Goal: Task Accomplishment & Management: Complete application form

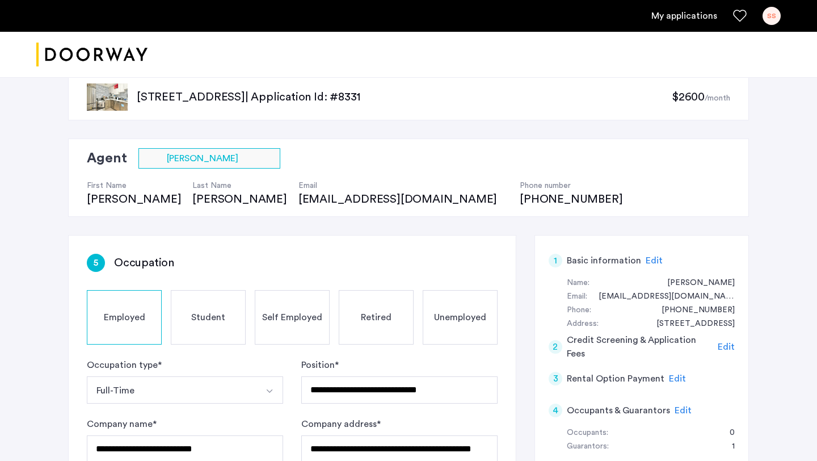
scroll to position [26, 0]
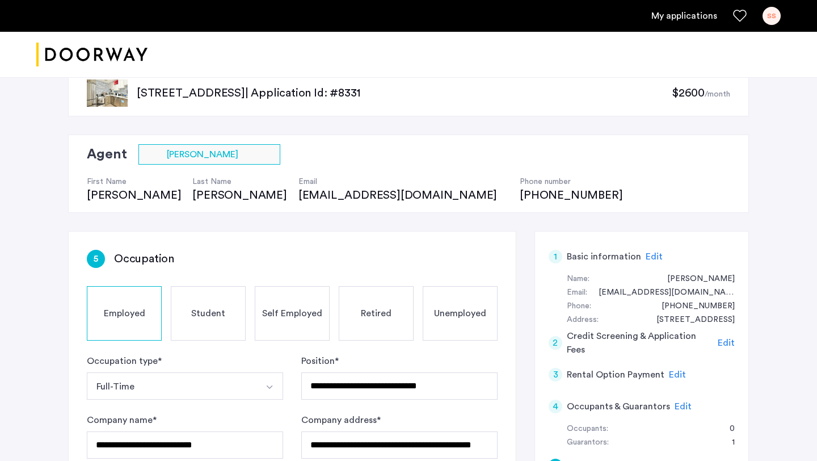
click at [645, 258] on span "Edit" at bounding box center [653, 256] width 17 height 9
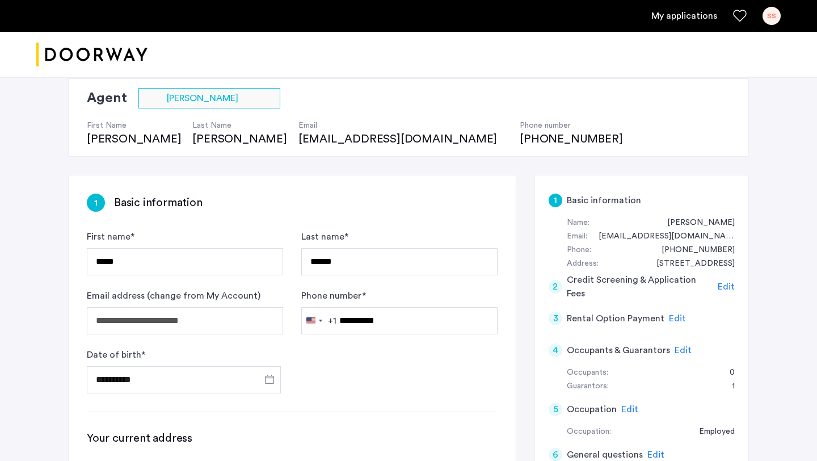
scroll to position [93, 0]
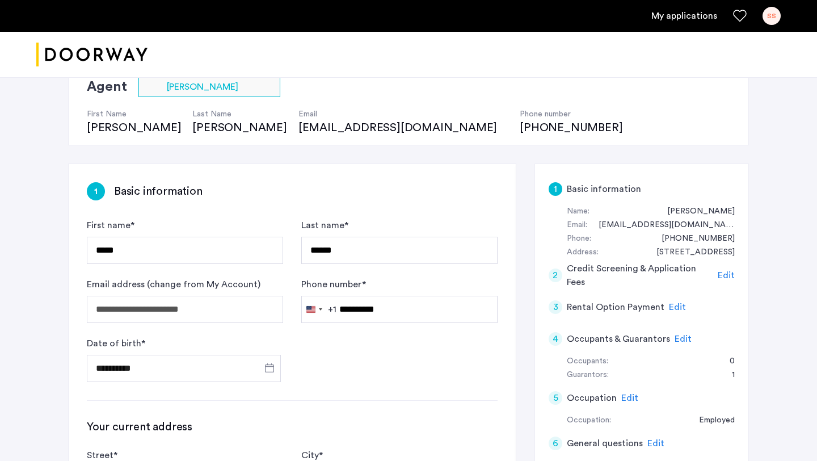
click at [729, 275] on span "Edit" at bounding box center [726, 275] width 17 height 9
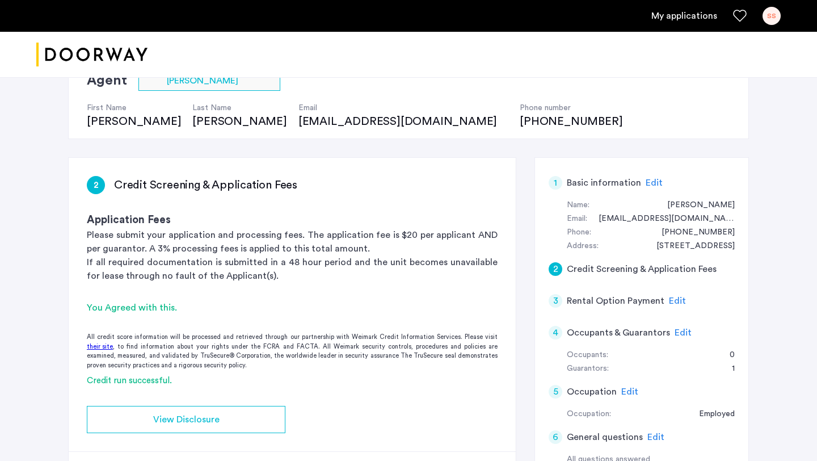
scroll to position [102, 0]
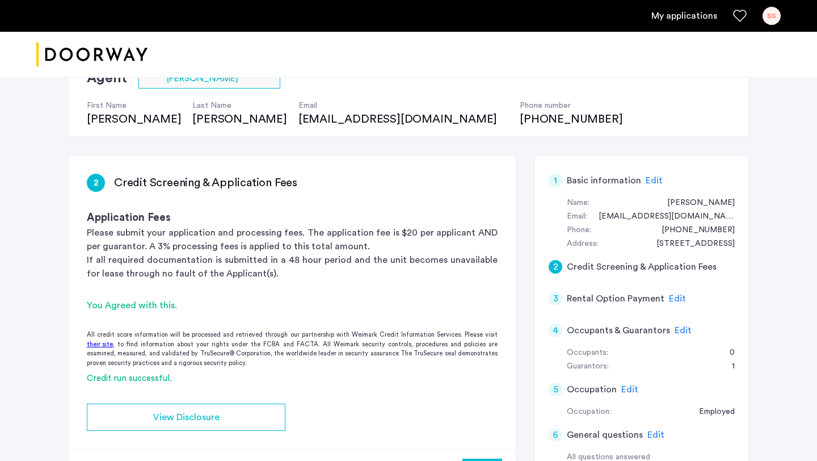
click at [674, 299] on span "Edit" at bounding box center [677, 298] width 17 height 9
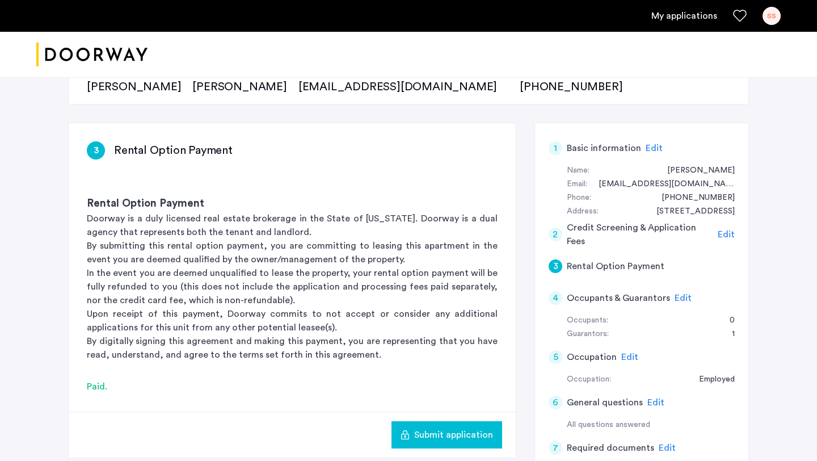
scroll to position [136, 0]
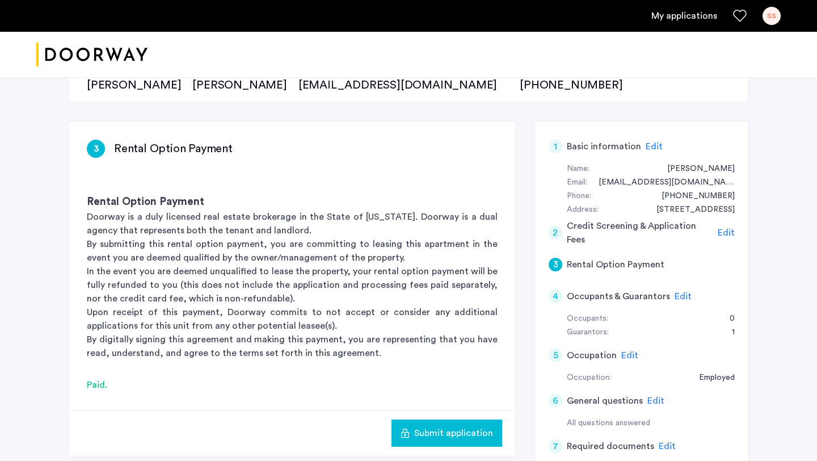
click at [676, 298] on span "Edit" at bounding box center [682, 296] width 17 height 9
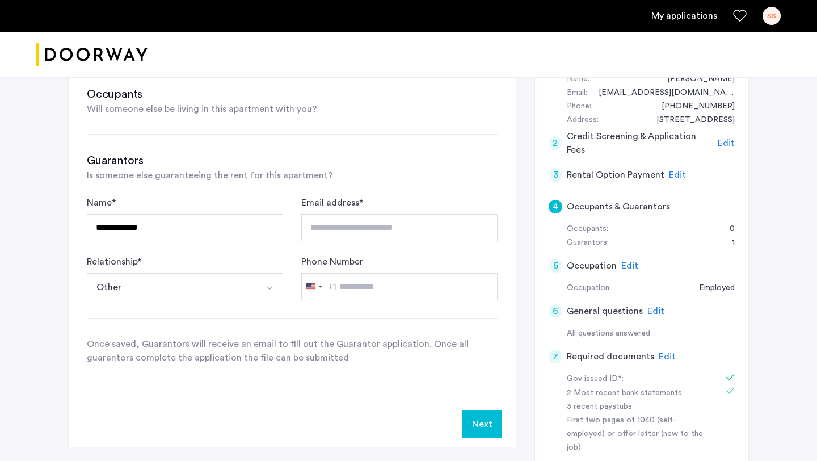
scroll to position [226, 0]
click at [626, 265] on span "Edit" at bounding box center [629, 264] width 17 height 9
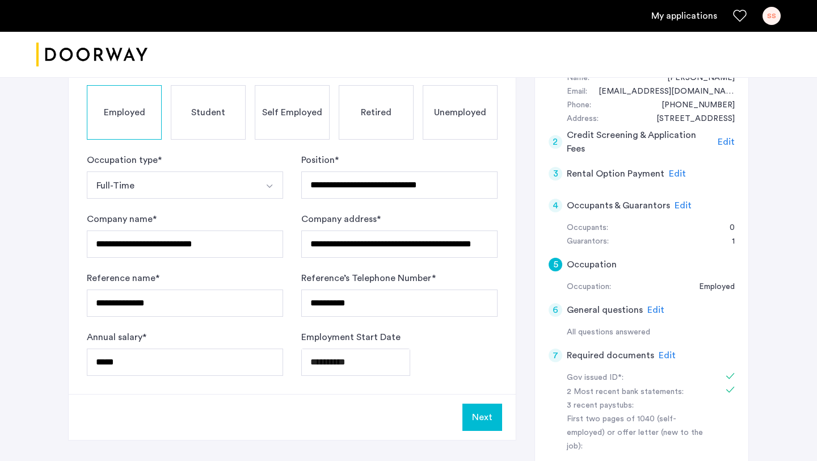
click at [651, 313] on span "Edit" at bounding box center [655, 309] width 17 height 9
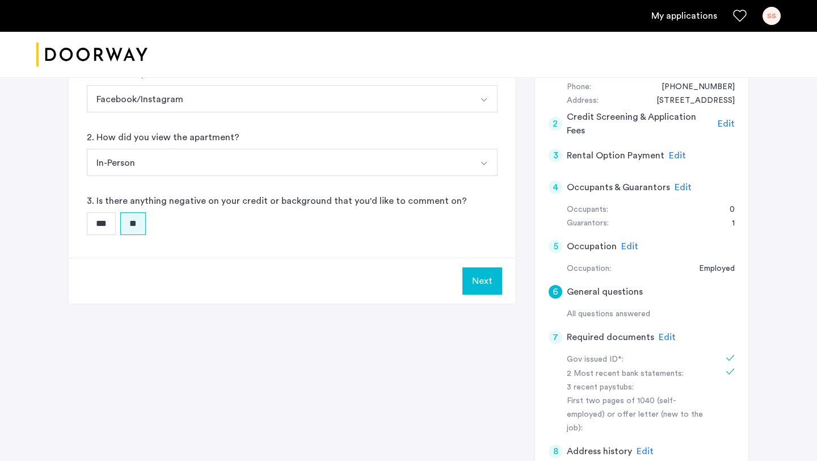
scroll to position [259, 0]
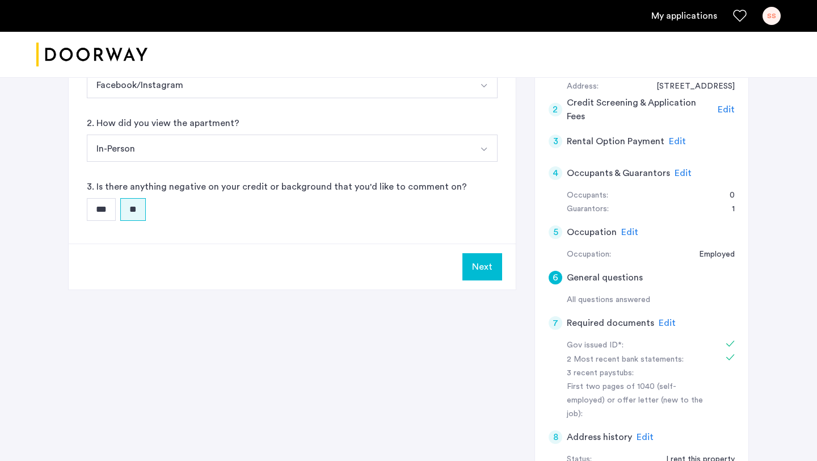
click at [659, 322] on span "Edit" at bounding box center [667, 322] width 17 height 9
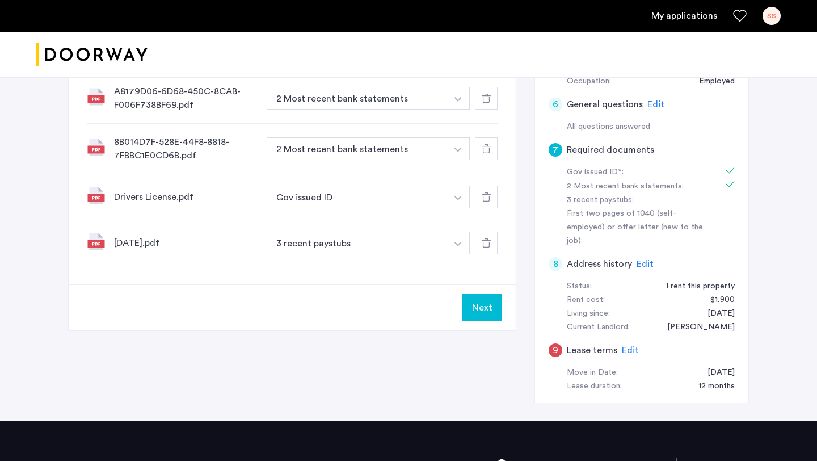
scroll to position [435, 0]
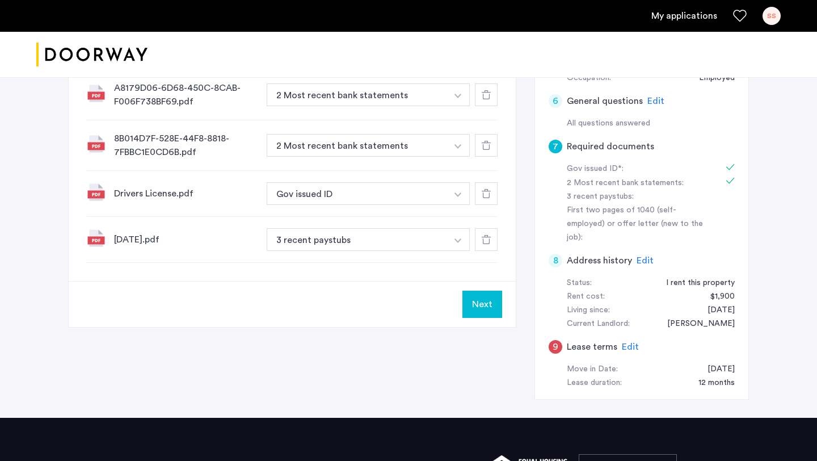
click at [638, 256] on span "Edit" at bounding box center [644, 260] width 17 height 9
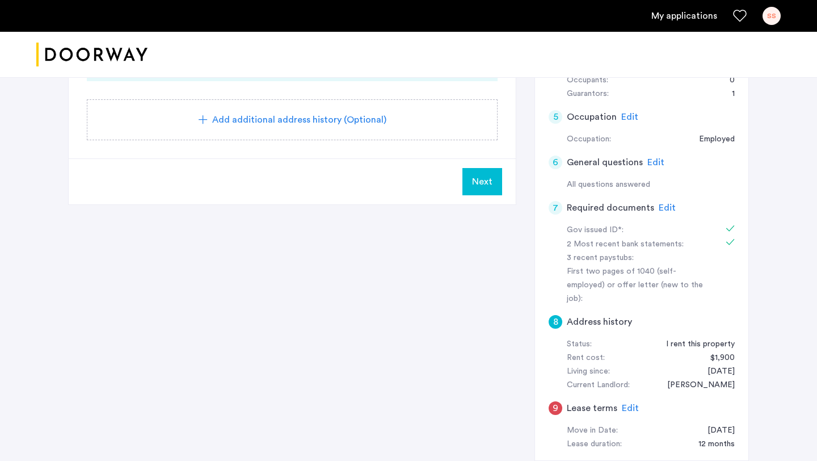
scroll to position [356, 0]
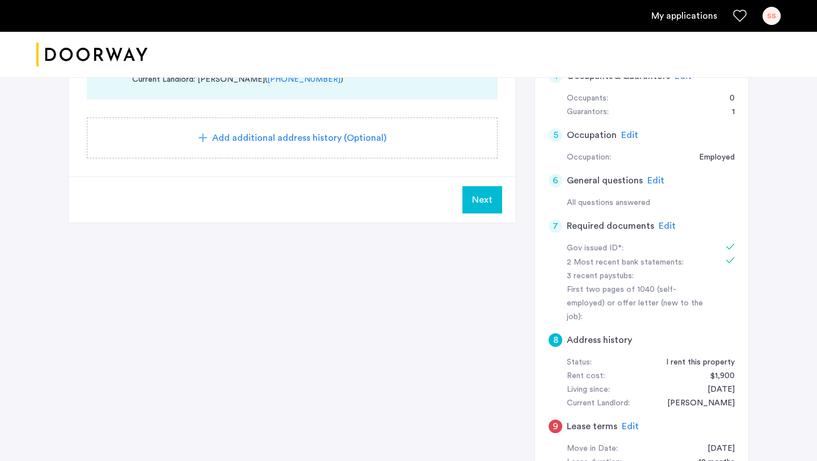
click at [668, 221] on span "Edit" at bounding box center [667, 225] width 17 height 9
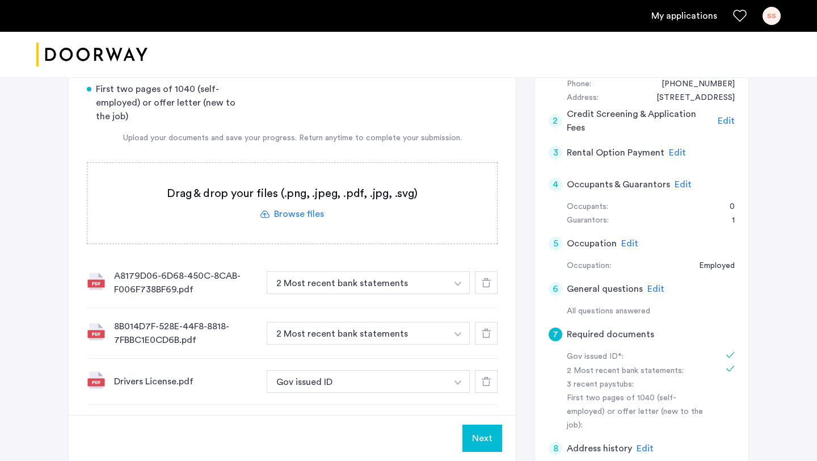
scroll to position [245, 0]
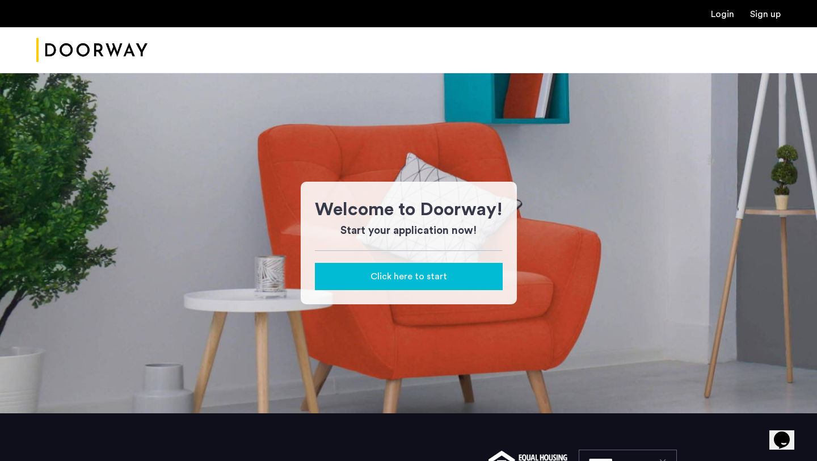
click at [716, 14] on link "Login" at bounding box center [722, 14] width 23 height 9
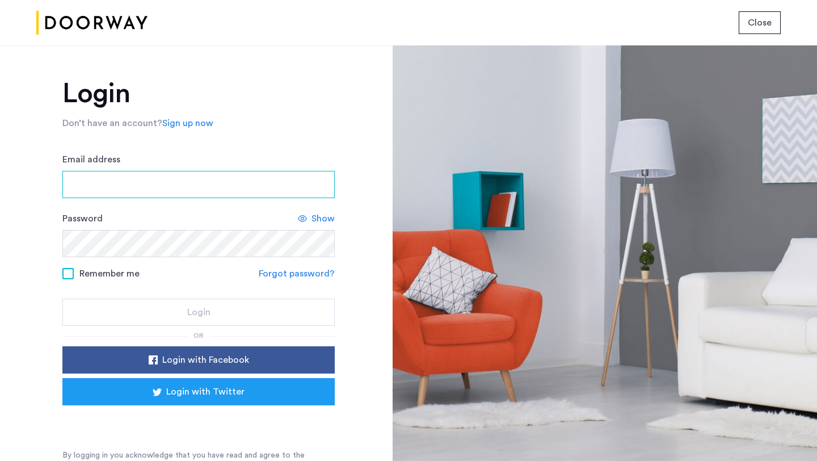
type input "**********"
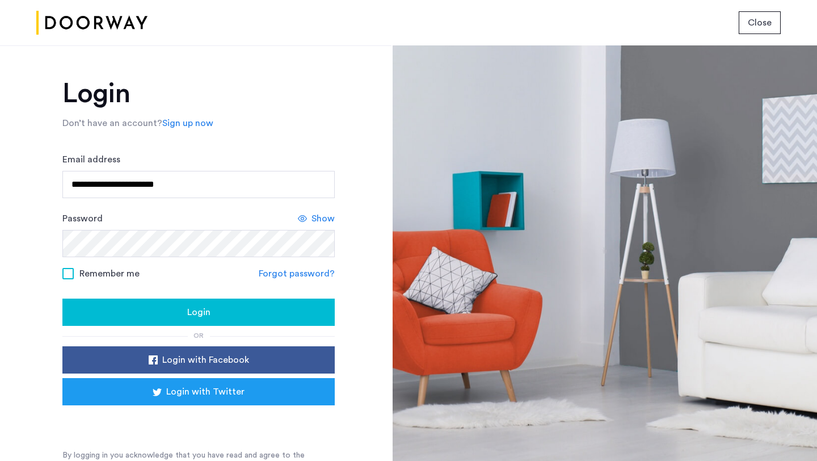
click at [192, 317] on span "Login" at bounding box center [198, 312] width 23 height 14
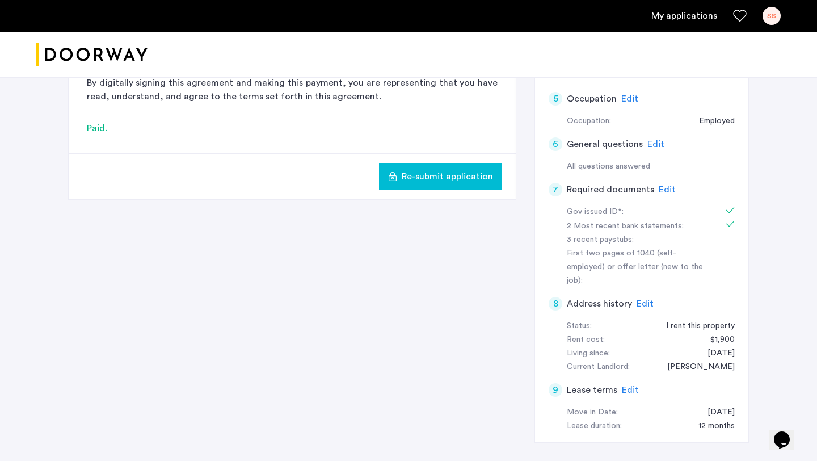
scroll to position [393, 0]
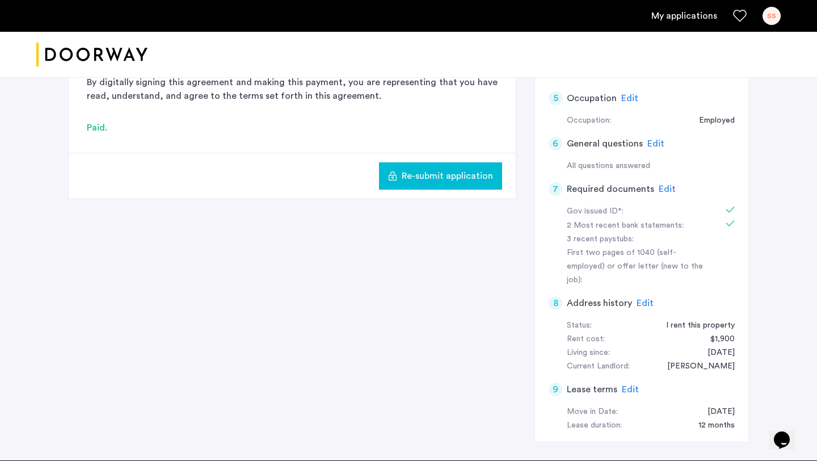
click at [665, 186] on span "Edit" at bounding box center [667, 188] width 17 height 9
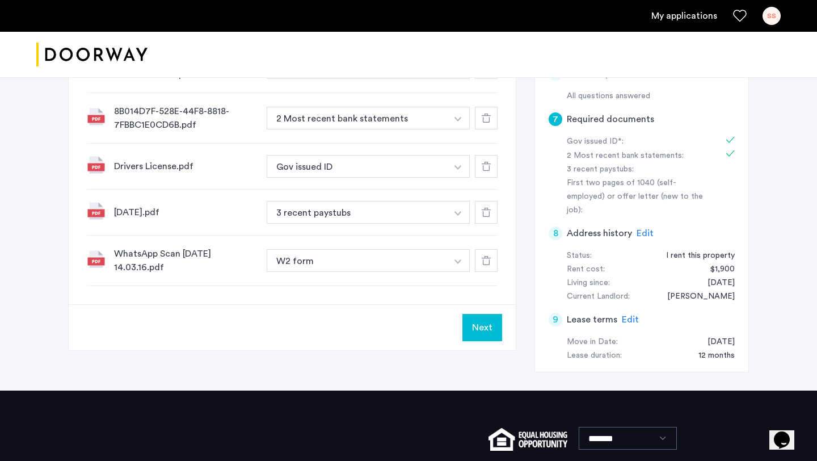
scroll to position [464, 0]
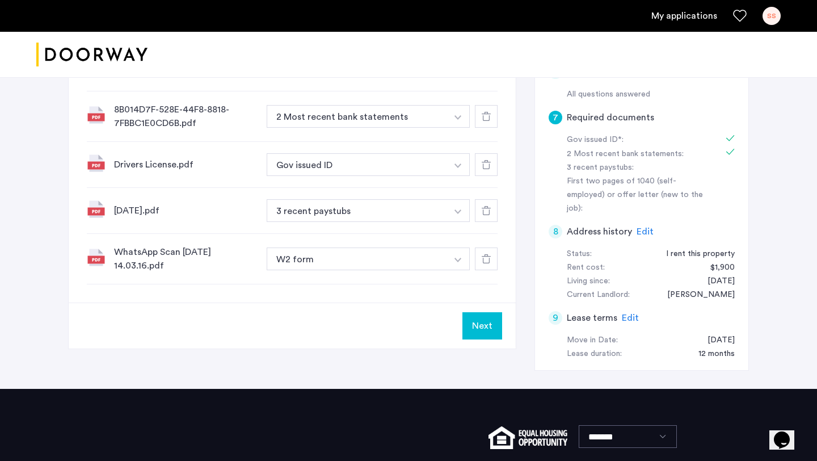
click at [638, 227] on span "Edit" at bounding box center [644, 231] width 17 height 9
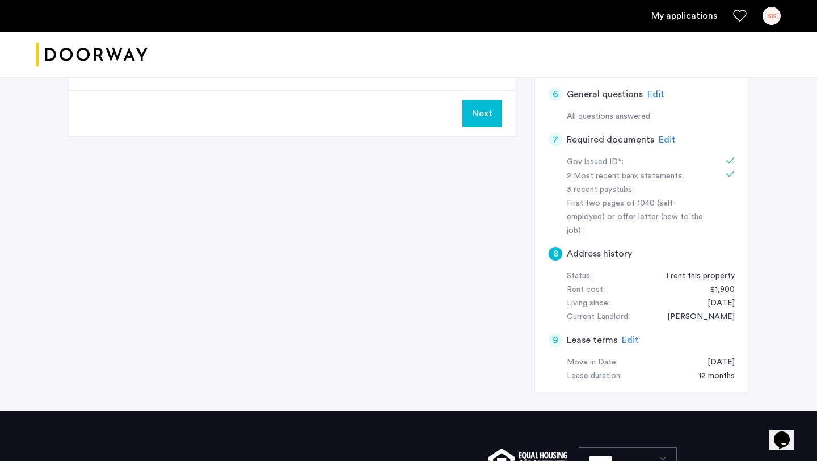
scroll to position [542, 0]
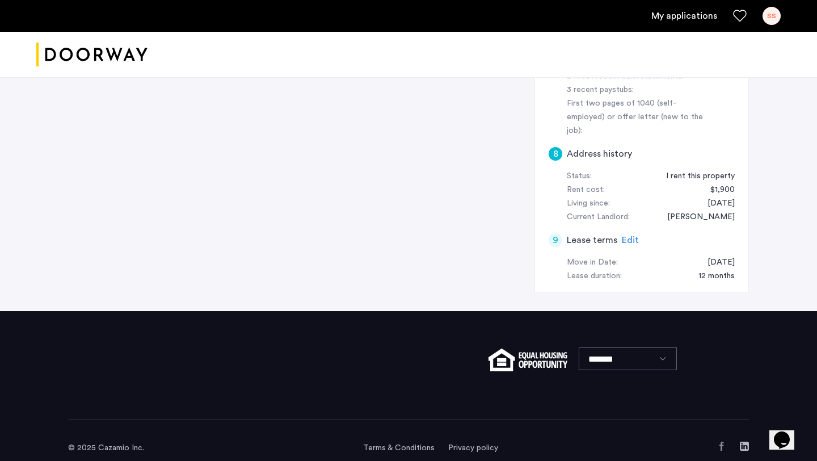
click at [624, 235] on span "Edit" at bounding box center [630, 239] width 17 height 9
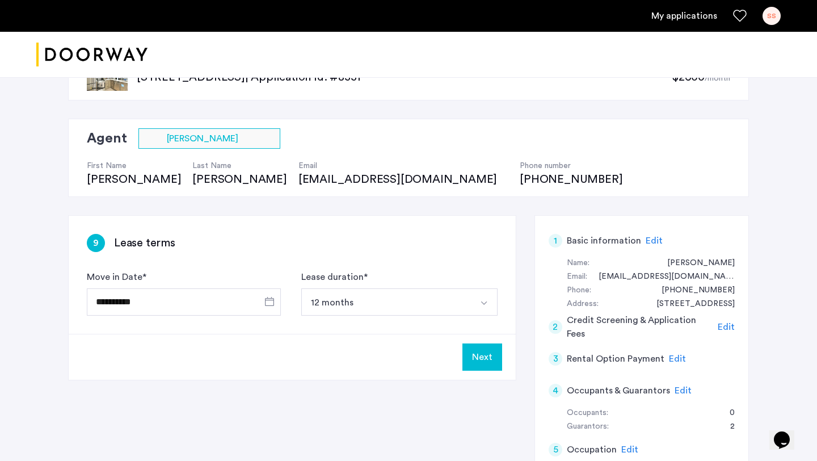
scroll to position [0, 0]
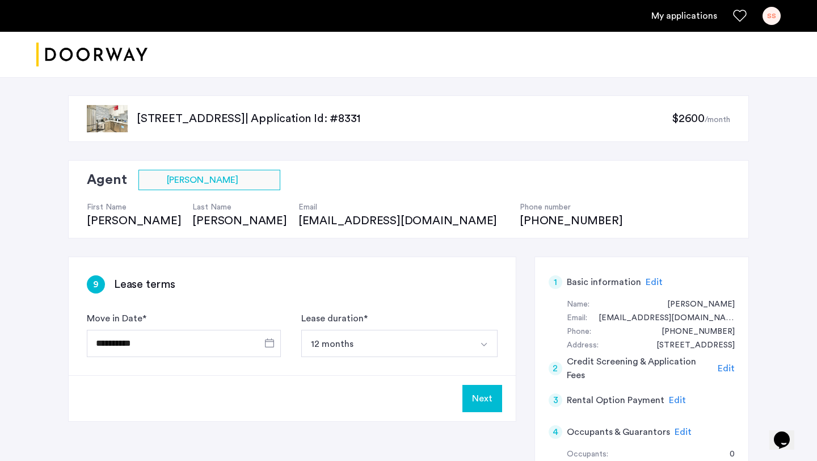
click at [600, 200] on div "Agent Select agent × Carson Kyle First Name Carson Last Name Kyle Email carsonk…" at bounding box center [408, 199] width 681 height 78
click at [649, 171] on div "Agent Select agent × Carson Kyle First Name Carson Last Name Kyle Email carsonk…" at bounding box center [408, 199] width 681 height 78
